Goal: Transaction & Acquisition: Purchase product/service

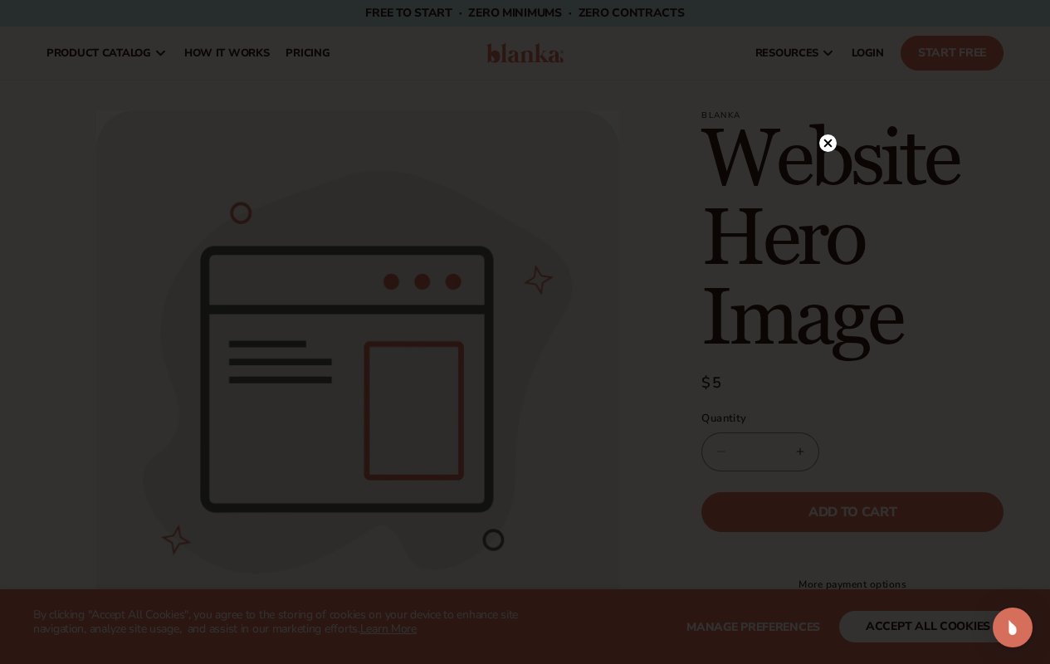
scroll to position [1088, 0]
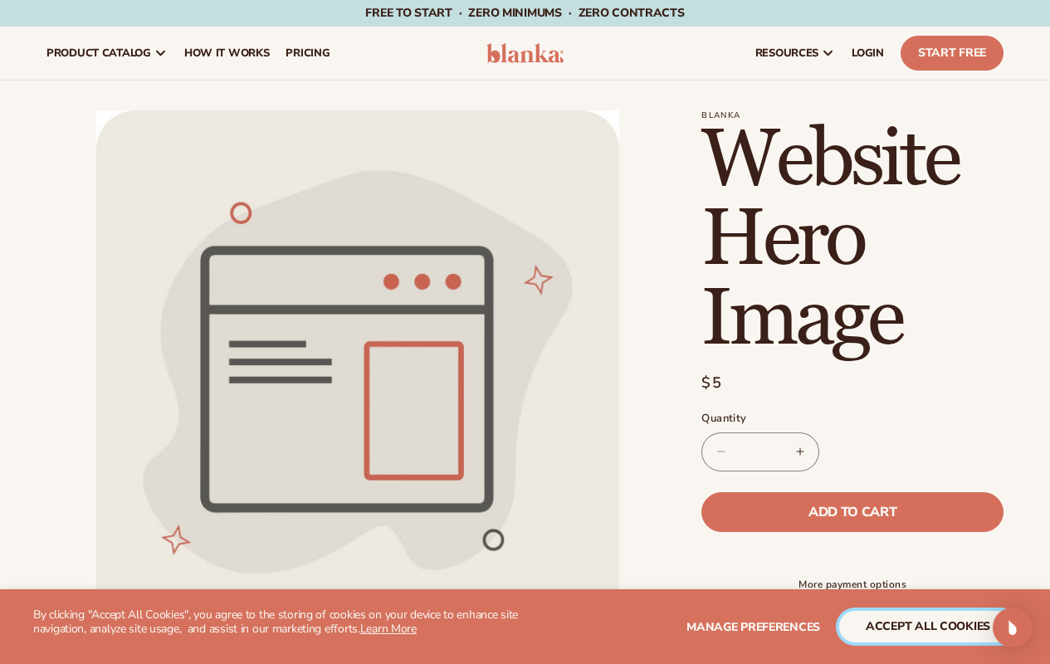
click at [929, 627] on button "accept all cookies" at bounding box center [929, 627] width 178 height 32
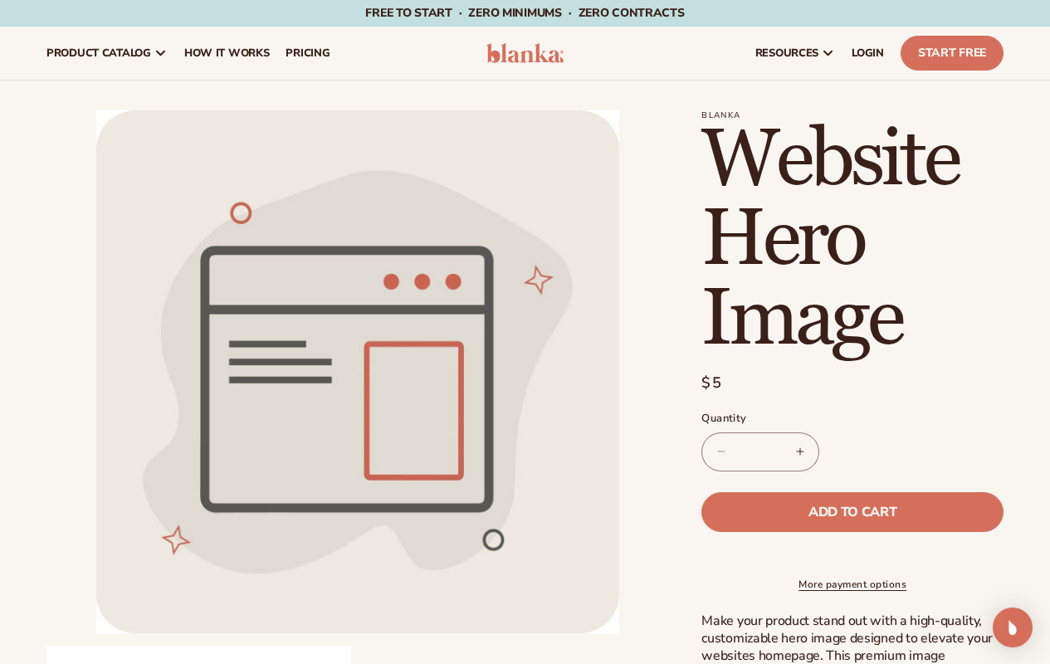
click at [761, 452] on input "*" at bounding box center [761, 452] width 42 height 39
type input "*"
click at [853, 512] on span "Add to cart" at bounding box center [853, 512] width 88 height 13
click at [706, 549] on shop-pay-wallet-button at bounding box center [704, 552] width 4 height 18
